Goal: Task Accomplishment & Management: Manage account settings

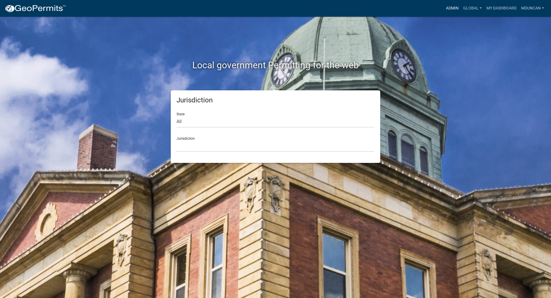
click at [452, 7] on link "Admin" at bounding box center [451, 8] width 17 height 11
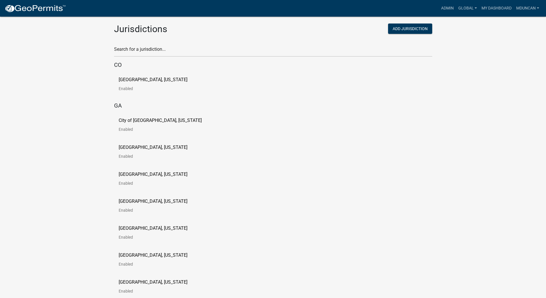
scroll to position [2885, 0]
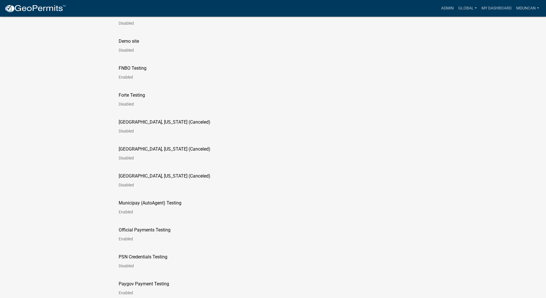
click at [157, 152] on link "[GEOGRAPHIC_DATA], [US_STATE] (Canceled) Disabled" at bounding box center [169, 156] width 101 height 18
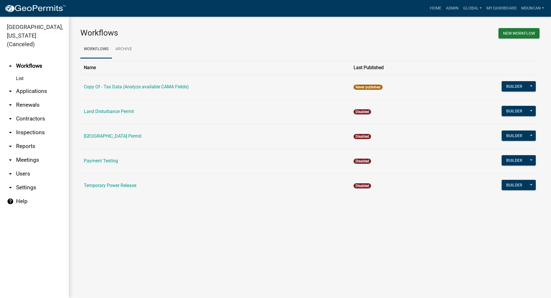
click at [29, 167] on link "arrow_drop_down Users" at bounding box center [34, 174] width 69 height 14
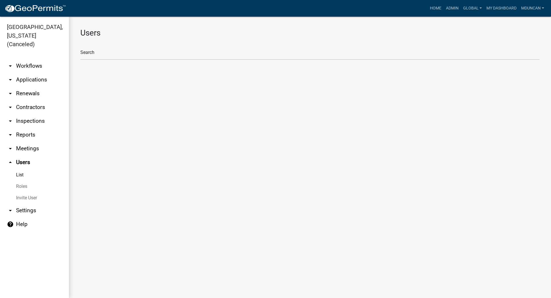
click at [25, 181] on link "Roles" at bounding box center [34, 186] width 69 height 11
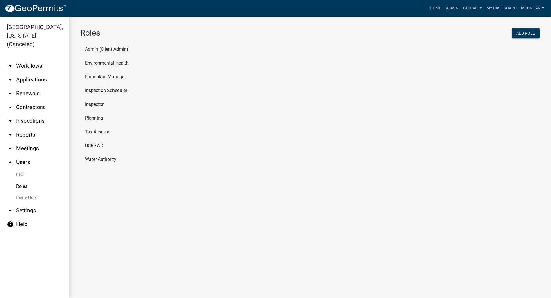
click at [114, 46] on li "Admin (Client Admin)" at bounding box center [309, 49] width 459 height 14
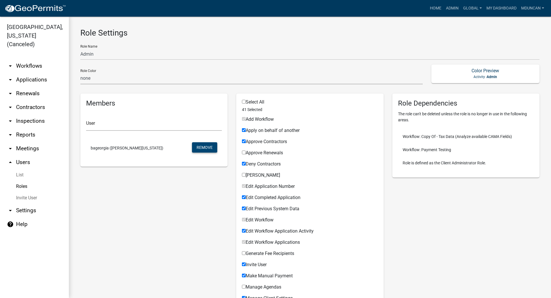
click at [199, 149] on button "Remove" at bounding box center [204, 147] width 25 height 10
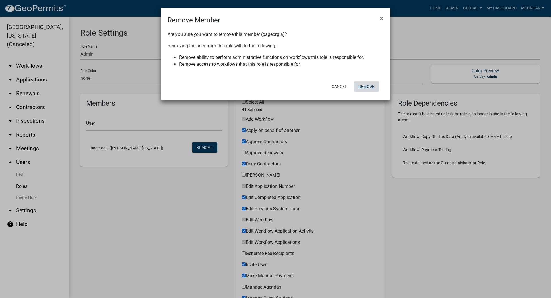
click at [366, 87] on button "Remove" at bounding box center [366, 86] width 25 height 10
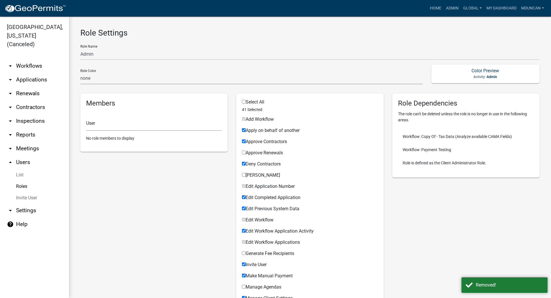
click at [22, 181] on link "Roles" at bounding box center [34, 186] width 69 height 11
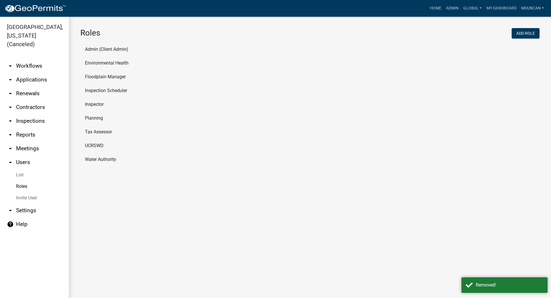
click at [114, 65] on li "Environmental Health" at bounding box center [309, 63] width 459 height 14
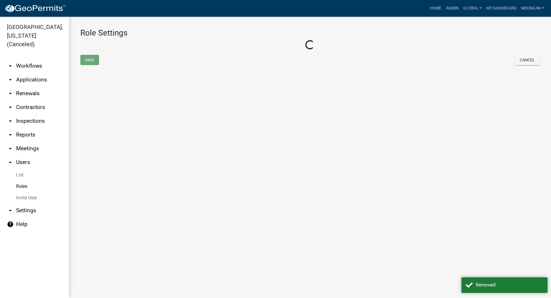
select select "1: green"
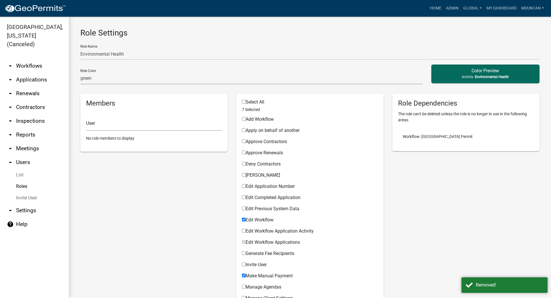
click at [24, 181] on link "Roles" at bounding box center [34, 186] width 69 height 11
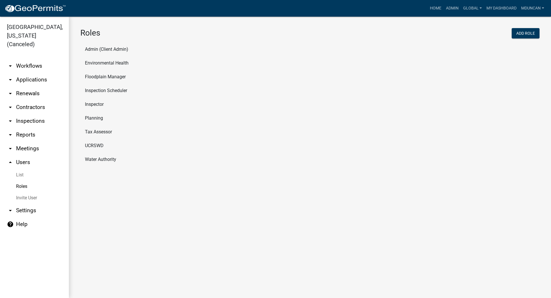
click at [118, 79] on li "Floodplain Manager" at bounding box center [309, 77] width 459 height 14
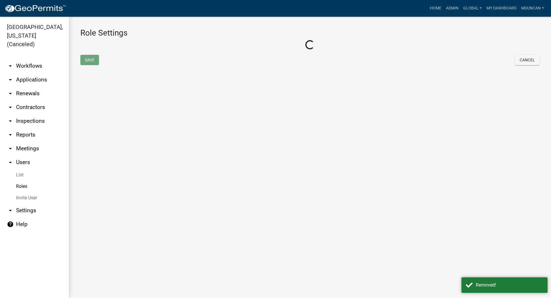
select select "2: yellow"
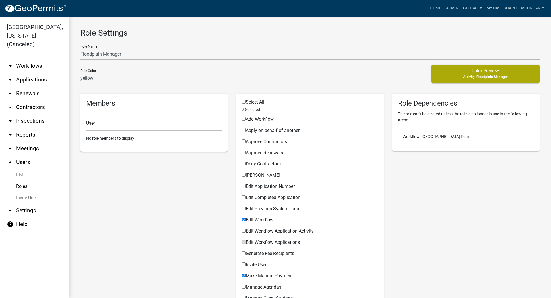
click at [23, 181] on link "Roles" at bounding box center [34, 186] width 69 height 11
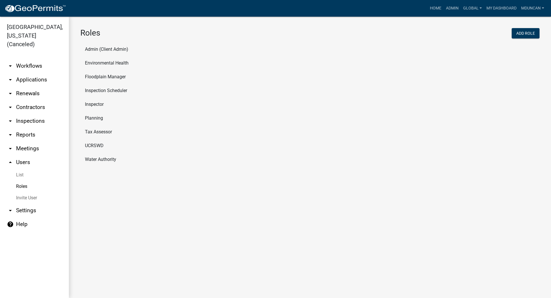
click at [102, 91] on li "Inspection Scheduler" at bounding box center [309, 91] width 459 height 14
select select "8: light-yellow"
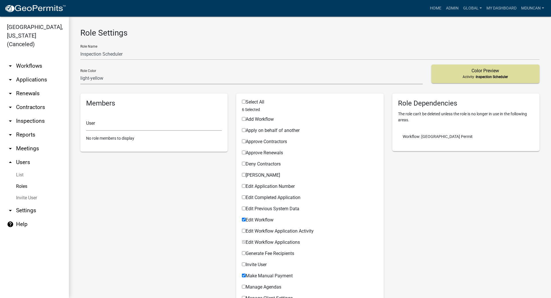
click at [24, 181] on link "Roles" at bounding box center [34, 186] width 69 height 11
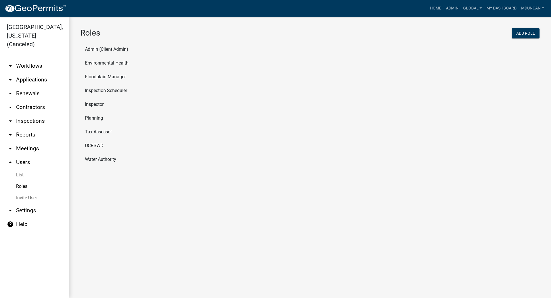
click at [106, 101] on li "Inspector" at bounding box center [309, 105] width 459 height 14
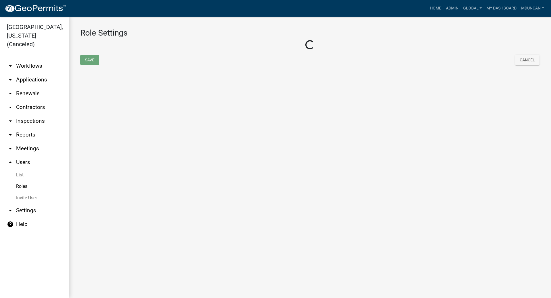
select select "5: purple"
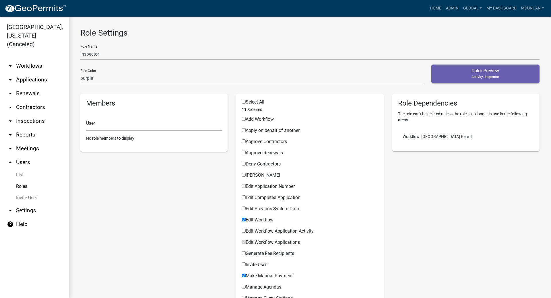
click at [21, 181] on link "Roles" at bounding box center [34, 186] width 69 height 11
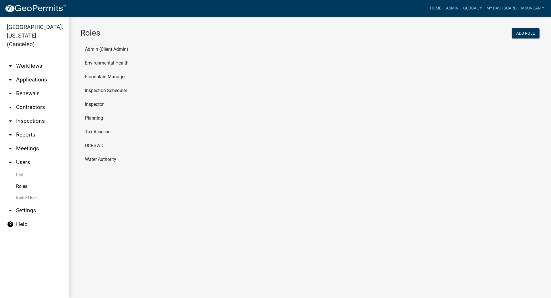
click at [87, 120] on li "Planning" at bounding box center [309, 118] width 459 height 14
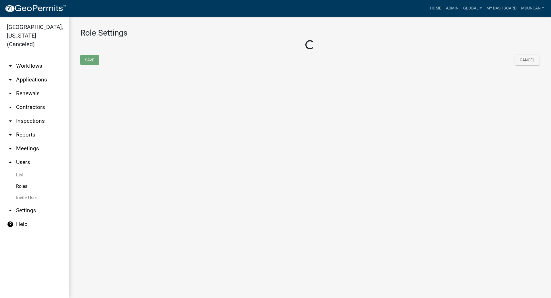
select select "3: orange"
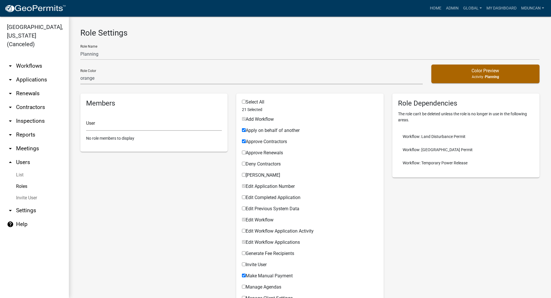
click at [24, 181] on link "Roles" at bounding box center [34, 186] width 69 height 11
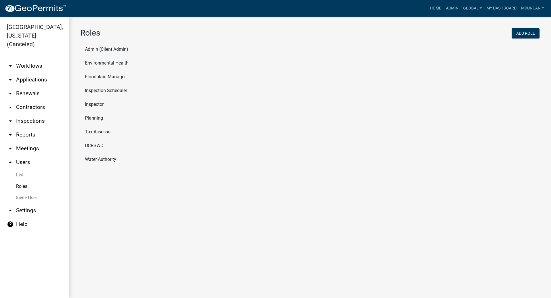
click at [96, 132] on li "Tax Assessor" at bounding box center [309, 132] width 459 height 14
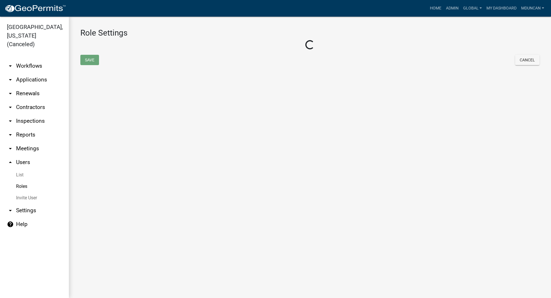
select select "7: light-green"
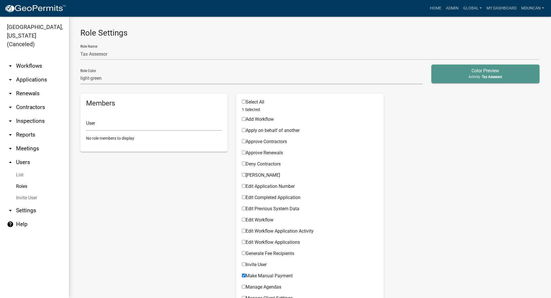
click at [23, 181] on link "Roles" at bounding box center [34, 186] width 69 height 11
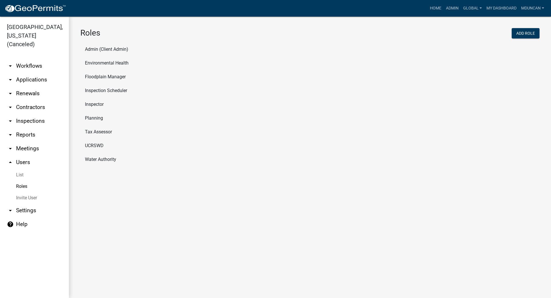
click at [94, 141] on li "UCRSWD" at bounding box center [309, 146] width 459 height 14
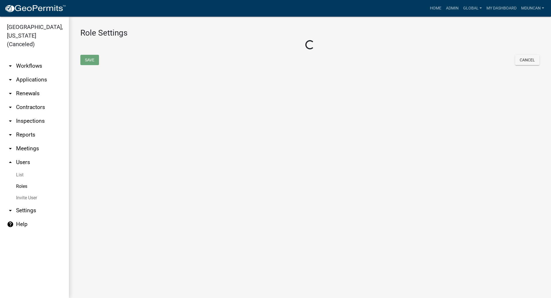
select select "6: light-blue"
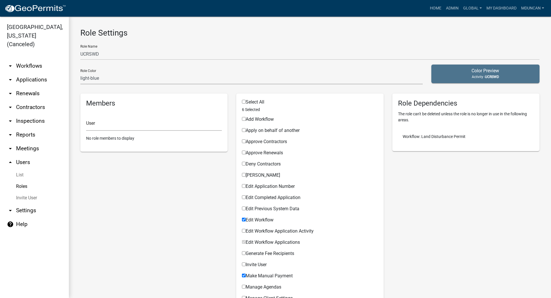
click at [22, 181] on link "Roles" at bounding box center [34, 186] width 69 height 11
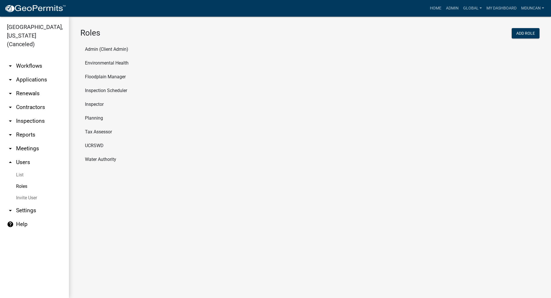
click at [102, 160] on li "Water Authority" at bounding box center [309, 160] width 459 height 14
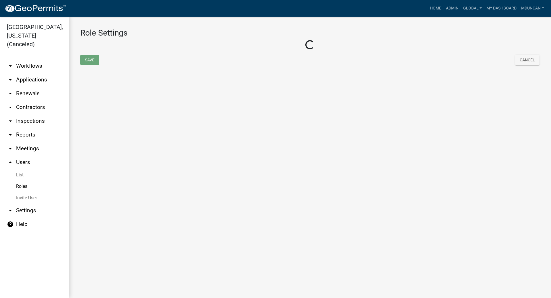
select select "4: red"
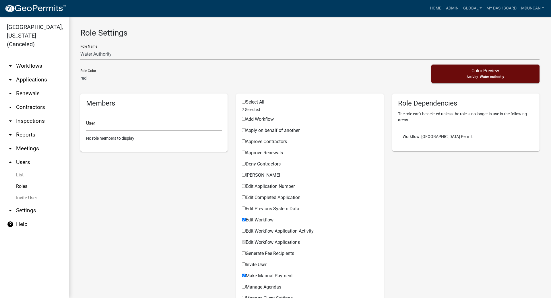
click at [24, 181] on link "Roles" at bounding box center [34, 186] width 69 height 11
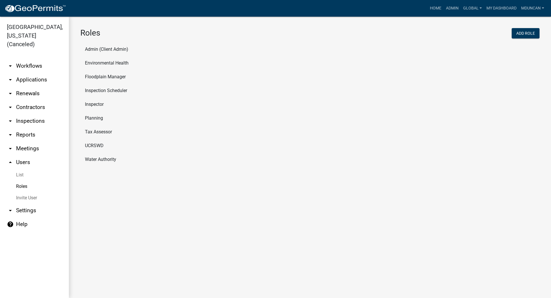
click at [26, 204] on link "arrow_drop_down Settings" at bounding box center [34, 211] width 69 height 14
select select "WY"
select select "Eastern Standard Time"
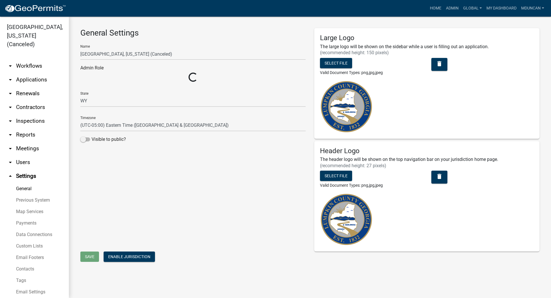
select select "9dca878a-9c44-467c-a321-27007a59602c"
click at [90, 258] on span "Save" at bounding box center [89, 256] width 9 height 5
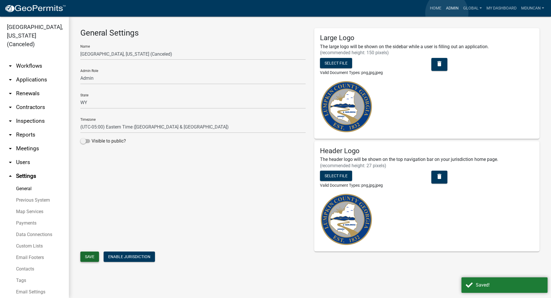
click at [447, 13] on link "Admin" at bounding box center [451, 8] width 17 height 11
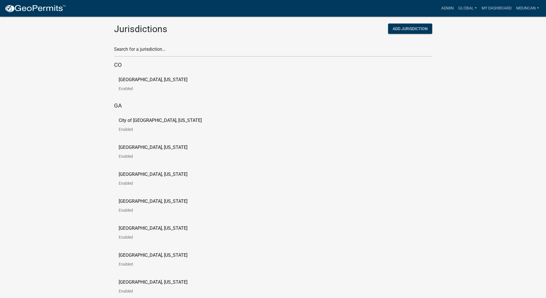
scroll to position [2075, 0]
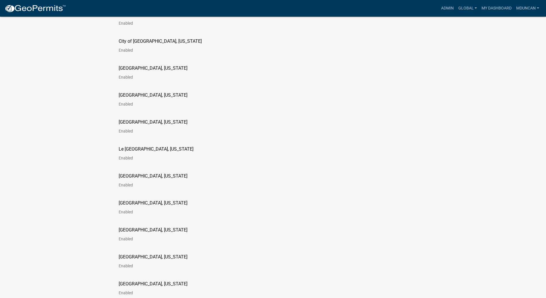
click at [172, 150] on p "Le [GEOGRAPHIC_DATA], [US_STATE]" at bounding box center [156, 149] width 75 height 5
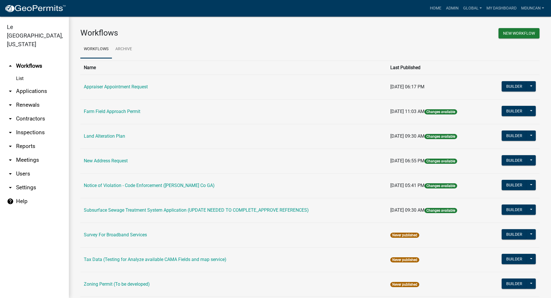
click at [32, 181] on link "arrow_drop_down Settings" at bounding box center [34, 188] width 69 height 14
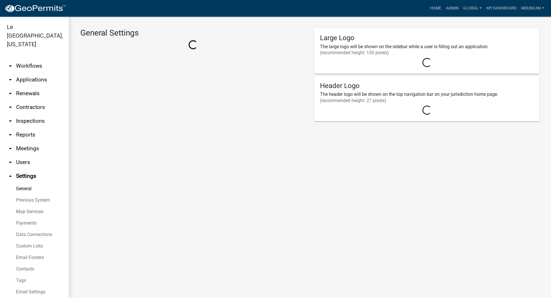
select select "d21fb392-b7c3-4d7a-a758-f7e7dd6b34fc"
select select "MN"
select select "Central Standard Time"
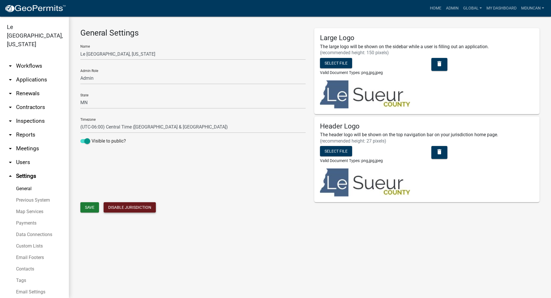
click at [130, 209] on button "Disable Jurisdiction" at bounding box center [130, 207] width 52 height 10
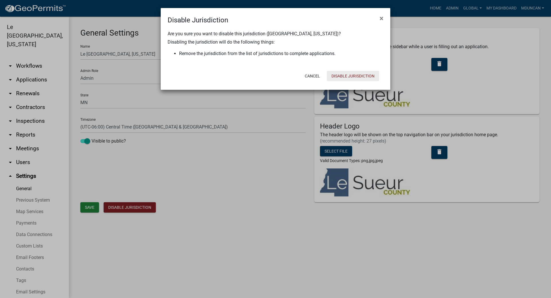
click at [344, 75] on button "Disable Jurisdiction" at bounding box center [353, 76] width 52 height 10
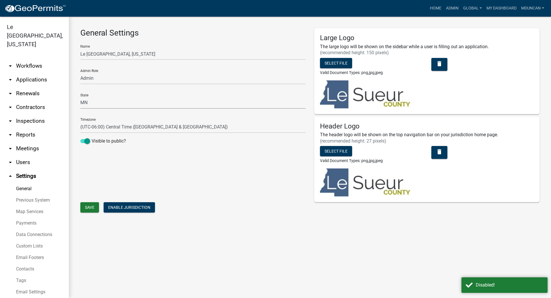
click at [94, 101] on select "AL AK AZ AR CA CO CT DE FL [GEOGRAPHIC_DATA] HI ID IL IN [GEOGRAPHIC_DATA] [GEO…" at bounding box center [192, 103] width 225 height 12
select select "WY"
click at [80, 97] on select "AL AK AZ AR CA CO CT DE FL [GEOGRAPHIC_DATA] HI ID IL IN [GEOGRAPHIC_DATA] [GEO…" at bounding box center [192, 103] width 225 height 12
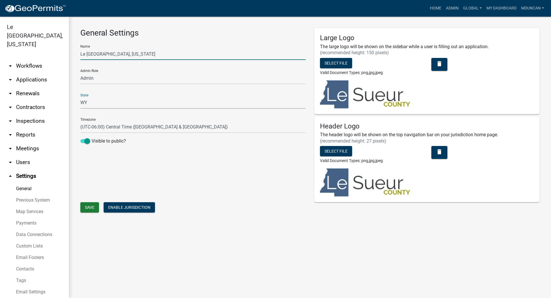
click at [142, 53] on input "Le [GEOGRAPHIC_DATA], [US_STATE]" at bounding box center [192, 54] width 225 height 12
type input "[GEOGRAPHIC_DATA], [US_STATE] (Canceled)"
click at [86, 208] on span "Save" at bounding box center [89, 207] width 9 height 5
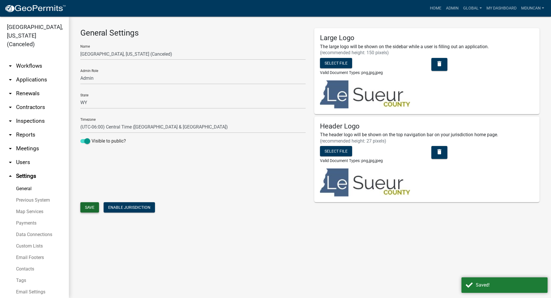
click at [25, 162] on link "arrow_drop_down Users" at bounding box center [34, 162] width 69 height 14
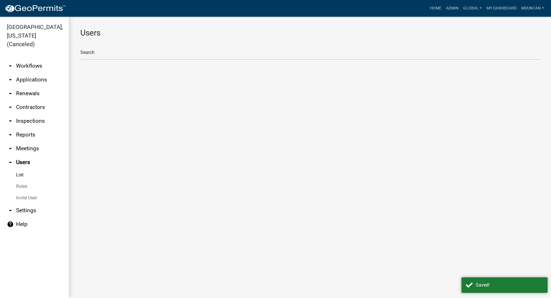
click at [24, 181] on link "Roles" at bounding box center [34, 186] width 69 height 11
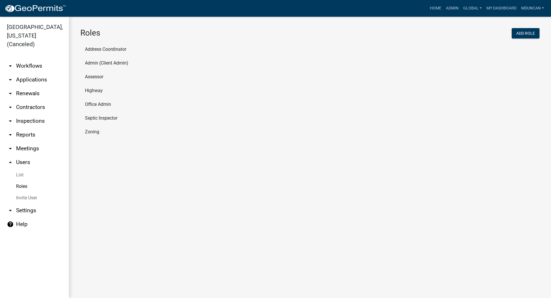
click at [112, 46] on li "Address Coordinator" at bounding box center [309, 49] width 459 height 14
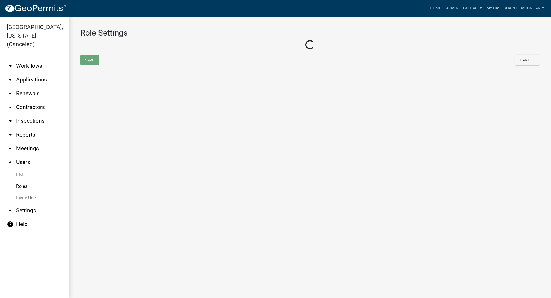
select select "3: orange"
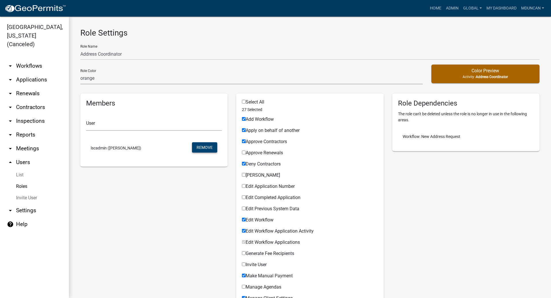
click at [200, 147] on button "Remove" at bounding box center [204, 147] width 25 height 10
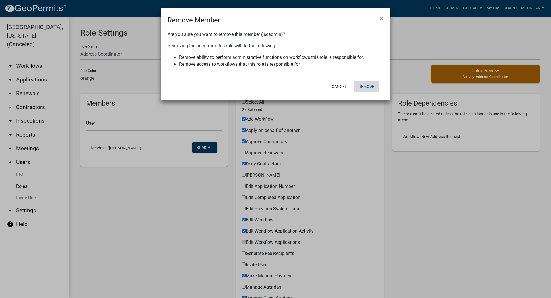
click at [367, 87] on button "Remove" at bounding box center [366, 86] width 25 height 10
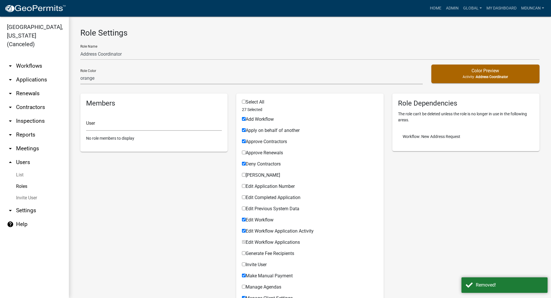
click at [24, 181] on link "Roles" at bounding box center [34, 186] width 69 height 11
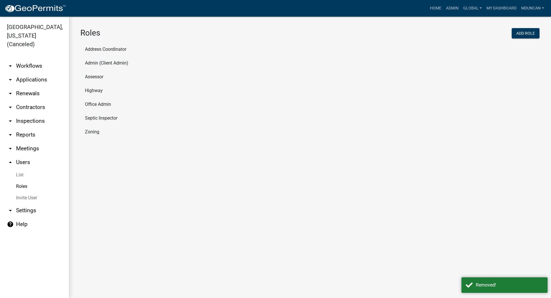
click at [113, 61] on li "Admin (Client Admin)" at bounding box center [309, 63] width 459 height 14
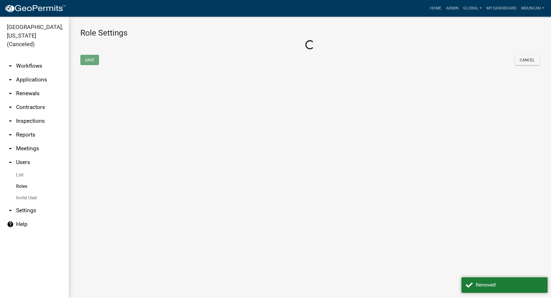
select select "4: red"
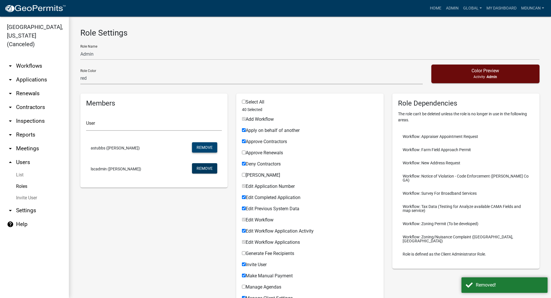
click at [201, 148] on button "Remove" at bounding box center [204, 147] width 25 height 10
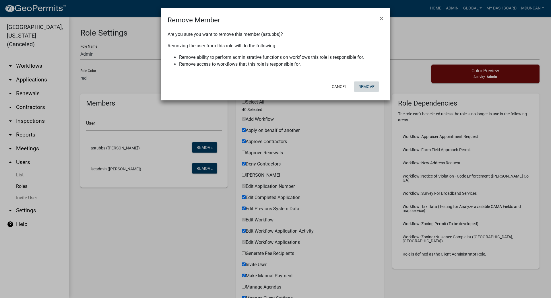
drag, startPoint x: 367, startPoint y: 85, endPoint x: 231, endPoint y: 113, distance: 138.7
click at [367, 86] on button "Remove" at bounding box center [366, 86] width 25 height 10
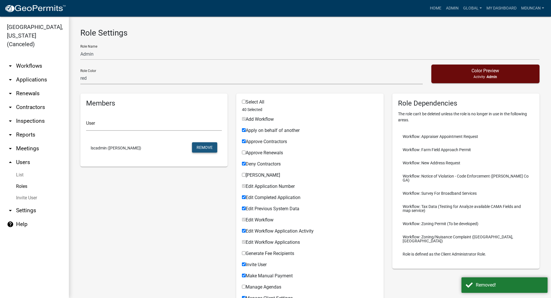
click at [208, 147] on button "Remove" at bounding box center [204, 147] width 25 height 10
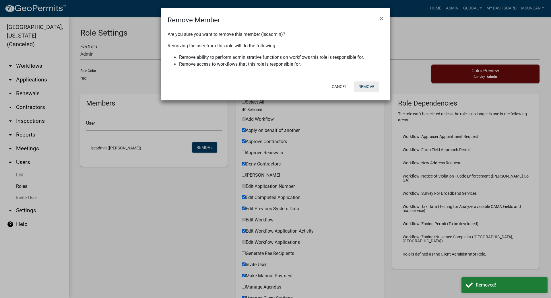
click at [372, 85] on button "Remove" at bounding box center [366, 86] width 25 height 10
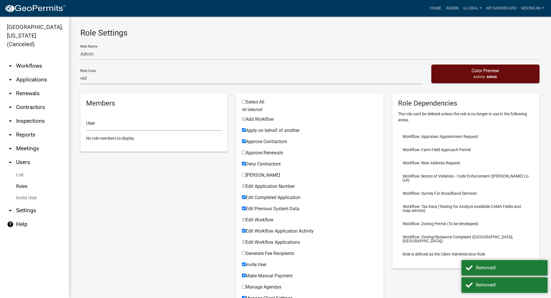
click at [23, 181] on link "Roles" at bounding box center [34, 186] width 69 height 11
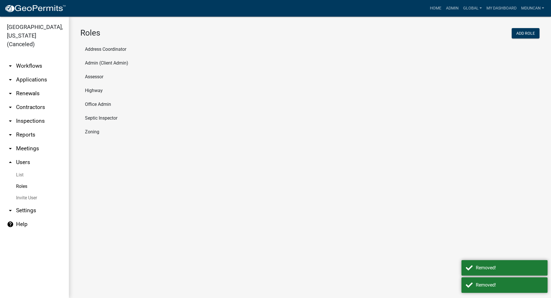
click at [93, 76] on li "Assessor" at bounding box center [309, 77] width 459 height 14
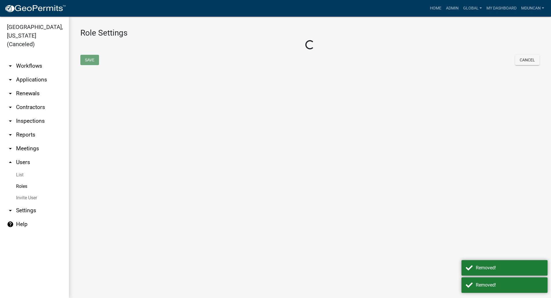
select select "6: light-blue"
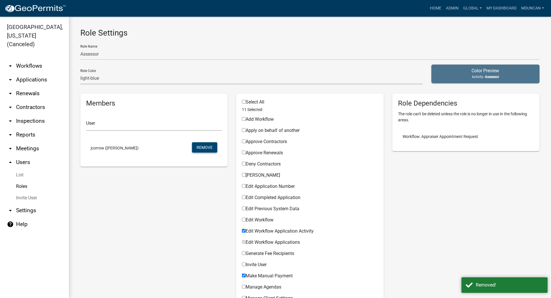
click at [206, 150] on button "Remove" at bounding box center [204, 147] width 25 height 10
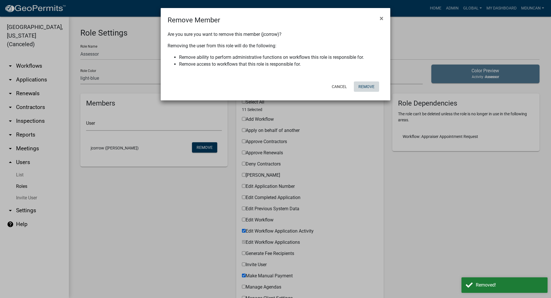
click at [370, 86] on button "Remove" at bounding box center [366, 86] width 25 height 10
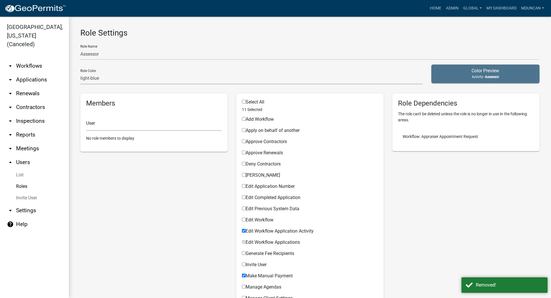
click at [21, 181] on link "Roles" at bounding box center [34, 186] width 69 height 11
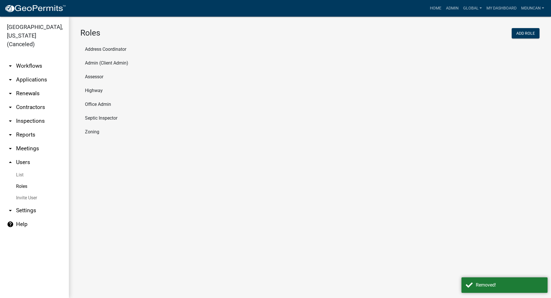
click at [97, 95] on li "Highway" at bounding box center [309, 91] width 459 height 14
select select "3: orange"
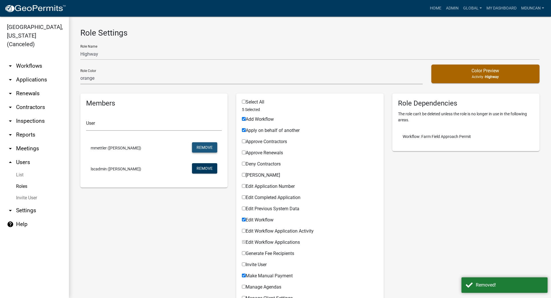
click at [211, 145] on button "Remove" at bounding box center [204, 147] width 25 height 10
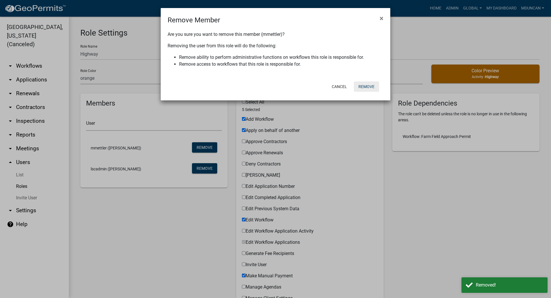
click at [367, 87] on button "Remove" at bounding box center [366, 86] width 25 height 10
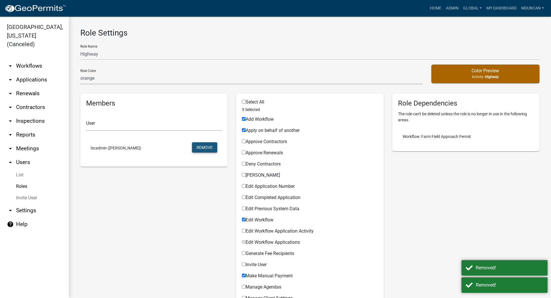
click at [206, 143] on button "Remove" at bounding box center [204, 147] width 25 height 10
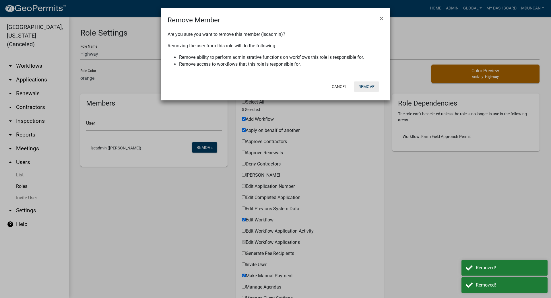
click at [365, 84] on button "Remove" at bounding box center [366, 86] width 25 height 10
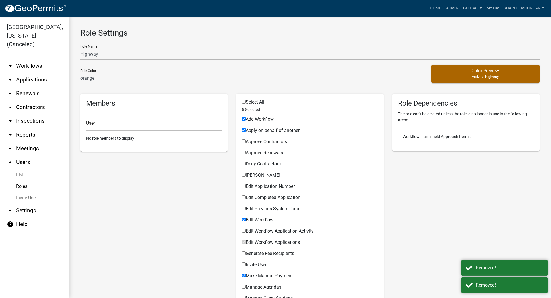
click at [24, 181] on link "Roles" at bounding box center [34, 186] width 69 height 11
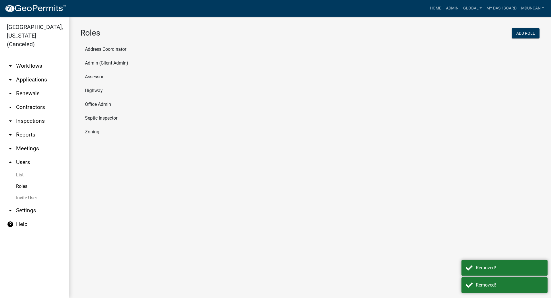
click at [103, 104] on li "Office Admin" at bounding box center [309, 105] width 459 height 14
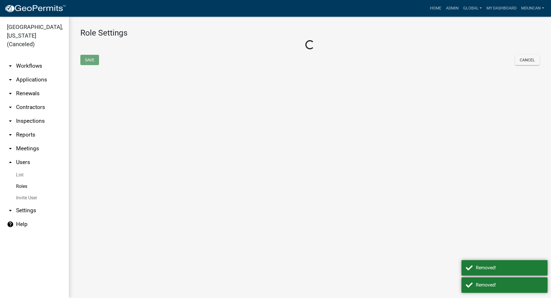
select select "5: purple"
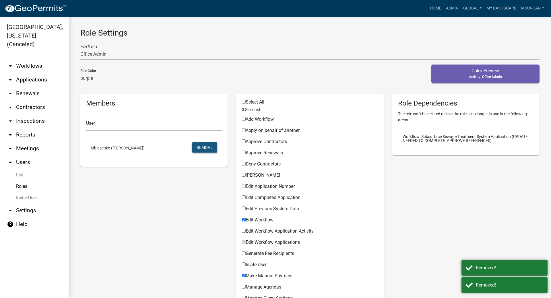
click at [207, 149] on button "Remove" at bounding box center [204, 147] width 25 height 10
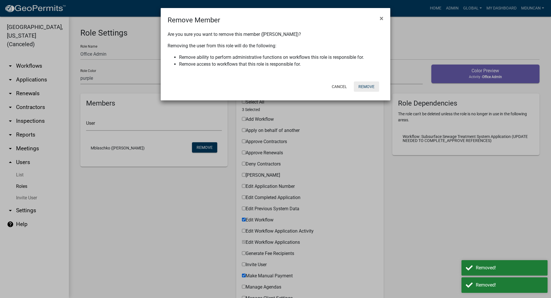
click at [368, 86] on button "Remove" at bounding box center [366, 86] width 25 height 10
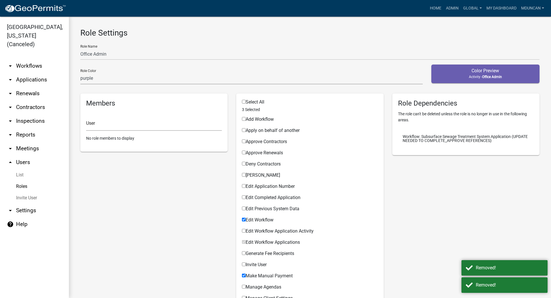
click at [26, 181] on link "Roles" at bounding box center [34, 186] width 69 height 11
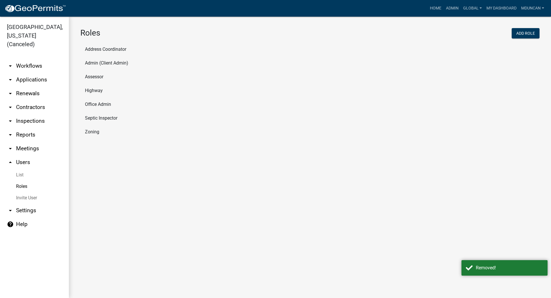
click at [95, 119] on li "Septic Inspector" at bounding box center [309, 118] width 459 height 14
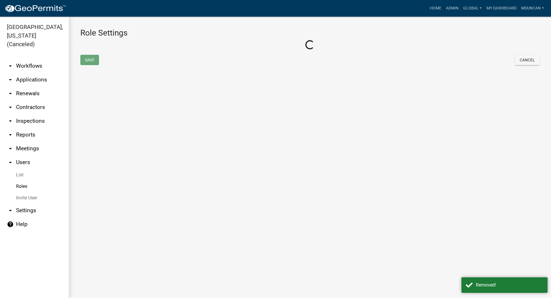
select select "2: yellow"
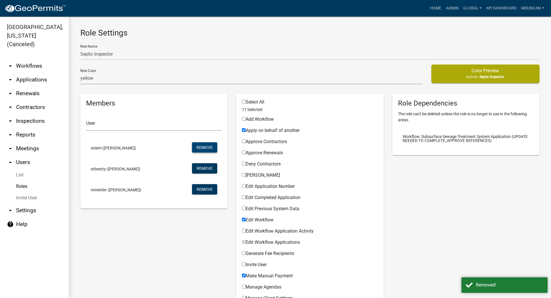
click at [200, 147] on button "Remove" at bounding box center [204, 147] width 25 height 10
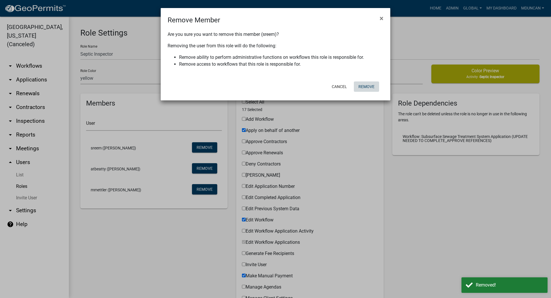
click at [375, 85] on button "Remove" at bounding box center [366, 86] width 25 height 10
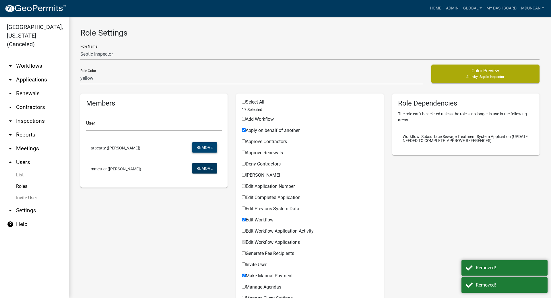
click at [207, 148] on button "Remove" at bounding box center [204, 147] width 25 height 10
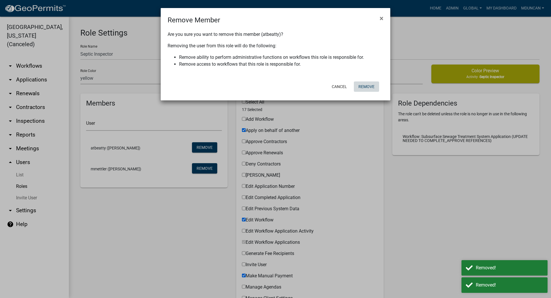
click at [364, 87] on button "Remove" at bounding box center [366, 86] width 25 height 10
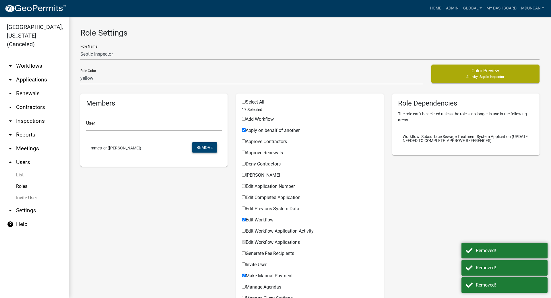
click at [205, 146] on button "Remove" at bounding box center [204, 147] width 25 height 10
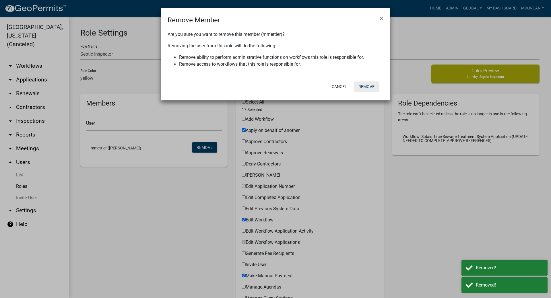
click at [366, 84] on button "Remove" at bounding box center [366, 86] width 25 height 10
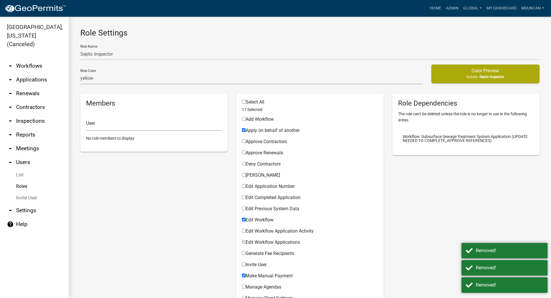
click at [23, 181] on link "Roles" at bounding box center [34, 186] width 69 height 11
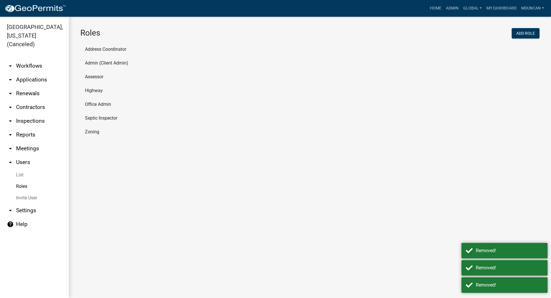
click at [93, 138] on li "Zoning" at bounding box center [309, 132] width 459 height 14
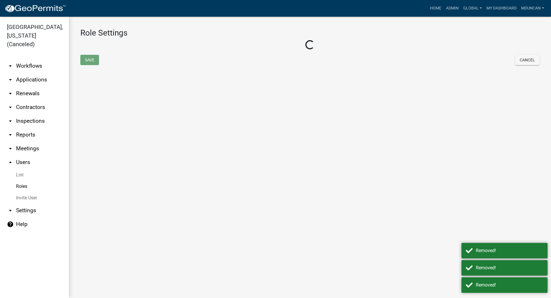
select select "1: green"
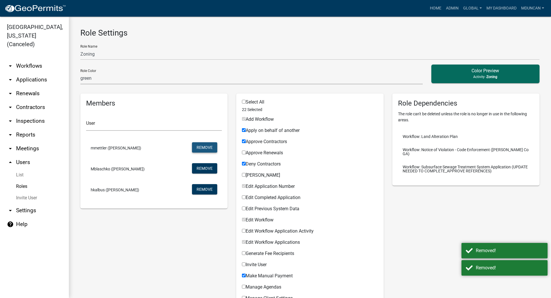
click at [211, 147] on button "Remove" at bounding box center [204, 147] width 25 height 10
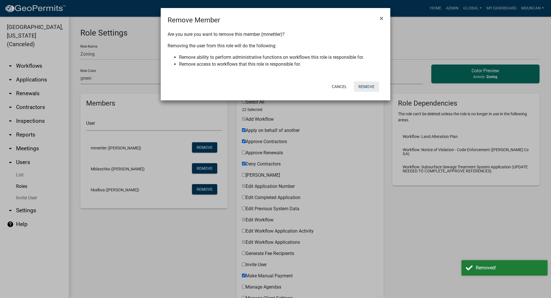
click at [362, 87] on button "Remove" at bounding box center [366, 86] width 25 height 10
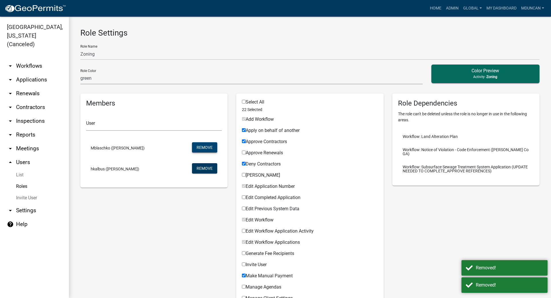
click at [209, 147] on button "Remove" at bounding box center [204, 147] width 25 height 10
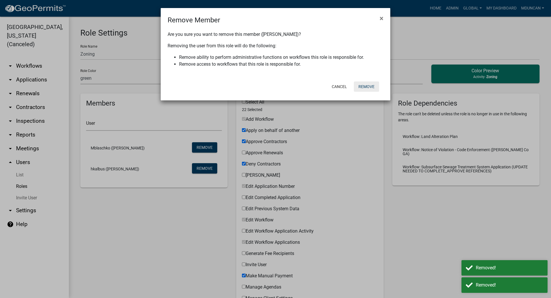
drag, startPoint x: 367, startPoint y: 88, endPoint x: 313, endPoint y: 106, distance: 56.1
click at [366, 88] on button "Remove" at bounding box center [366, 86] width 25 height 10
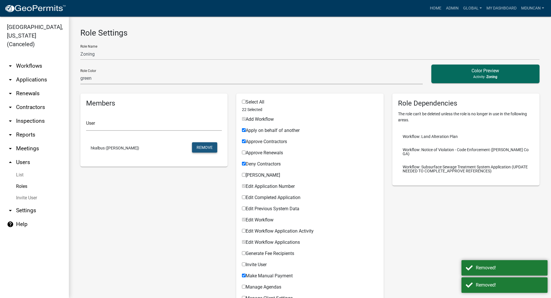
click at [203, 145] on button "Remove" at bounding box center [204, 147] width 25 height 10
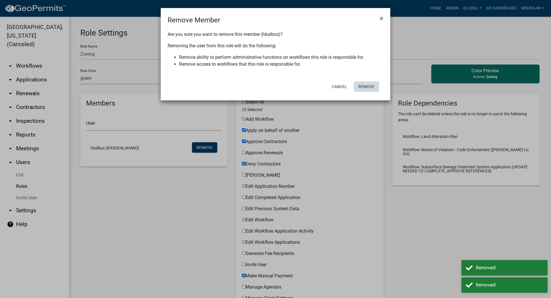
click at [365, 86] on button "Remove" at bounding box center [366, 86] width 25 height 10
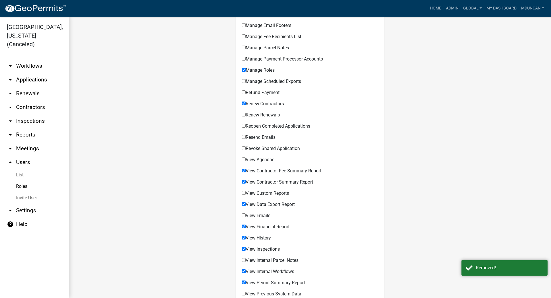
scroll to position [413, 0]
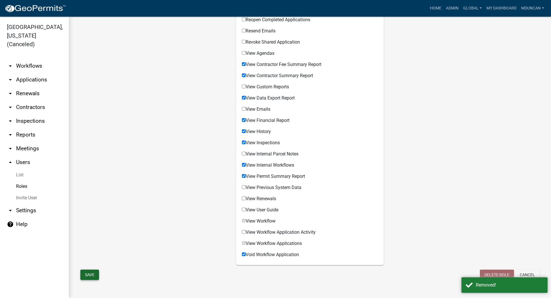
click at [85, 277] on button "Save" at bounding box center [89, 275] width 19 height 10
